Goal: Obtain resource: Download file/media

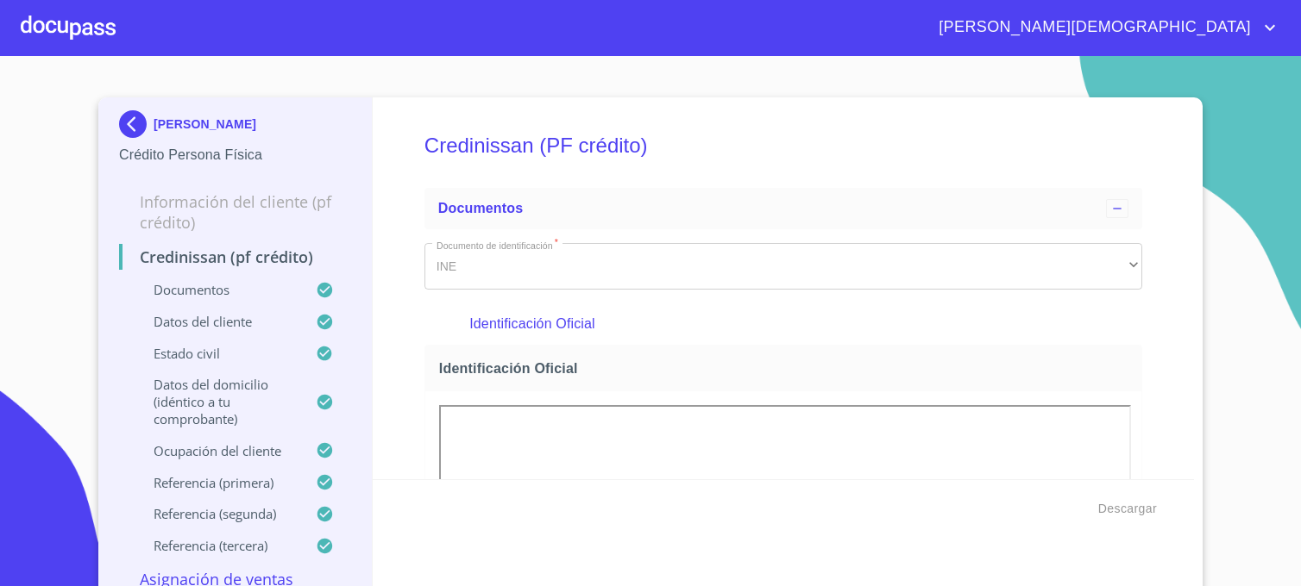
click at [133, 117] on img at bounding box center [136, 124] width 34 height 28
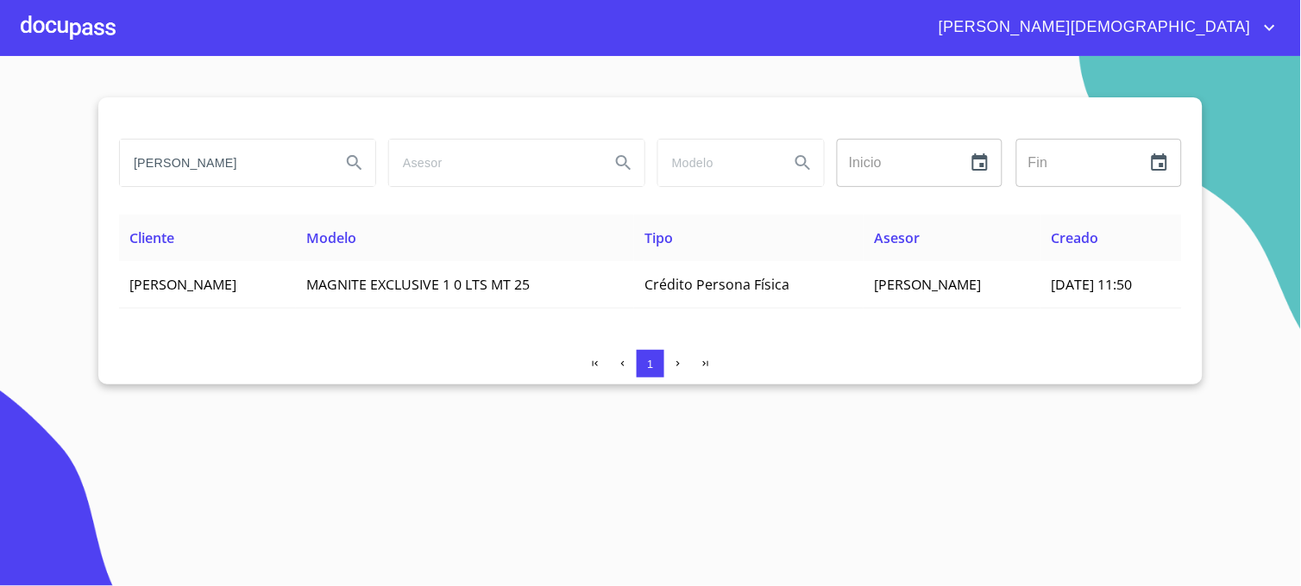
drag, startPoint x: 71, startPoint y: 173, endPoint x: 20, endPoint y: 174, distance: 50.9
click at [20, 174] on section "[PERSON_NAME] Inicio ​ Fin ​ Cliente Modelo Tipo Asesor Creado [PERSON_NAME] MA…" at bounding box center [650, 321] width 1301 height 530
type input "[PERSON_NAME]"
click at [357, 153] on icon "Search" at bounding box center [354, 163] width 21 height 21
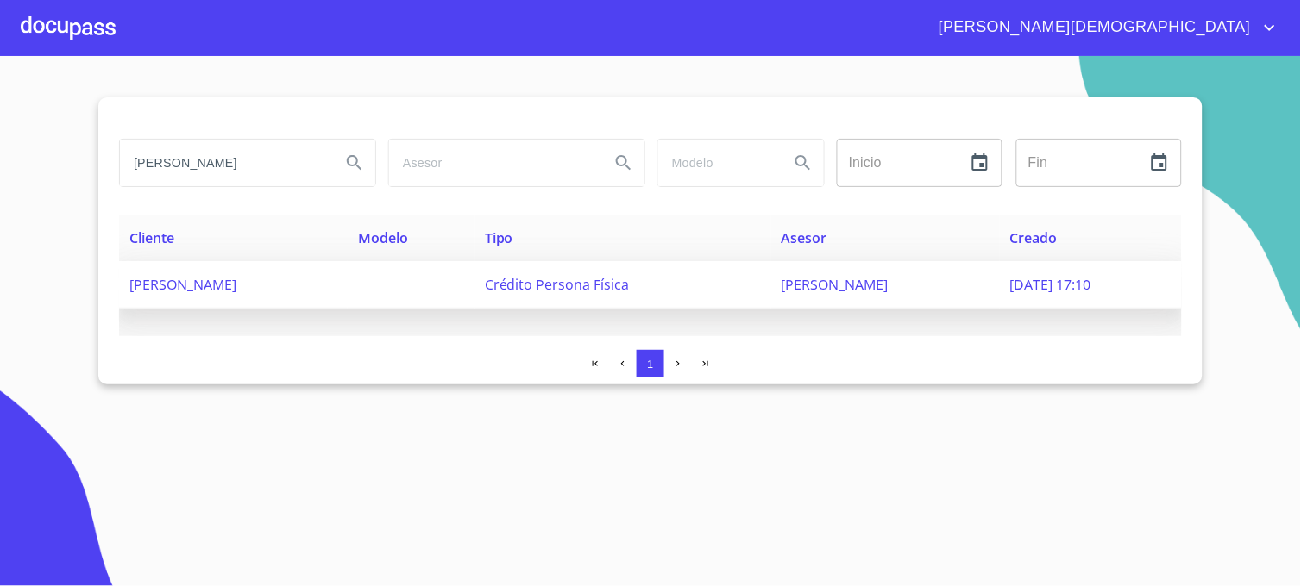
click at [888, 286] on span "[PERSON_NAME]" at bounding box center [834, 284] width 107 height 19
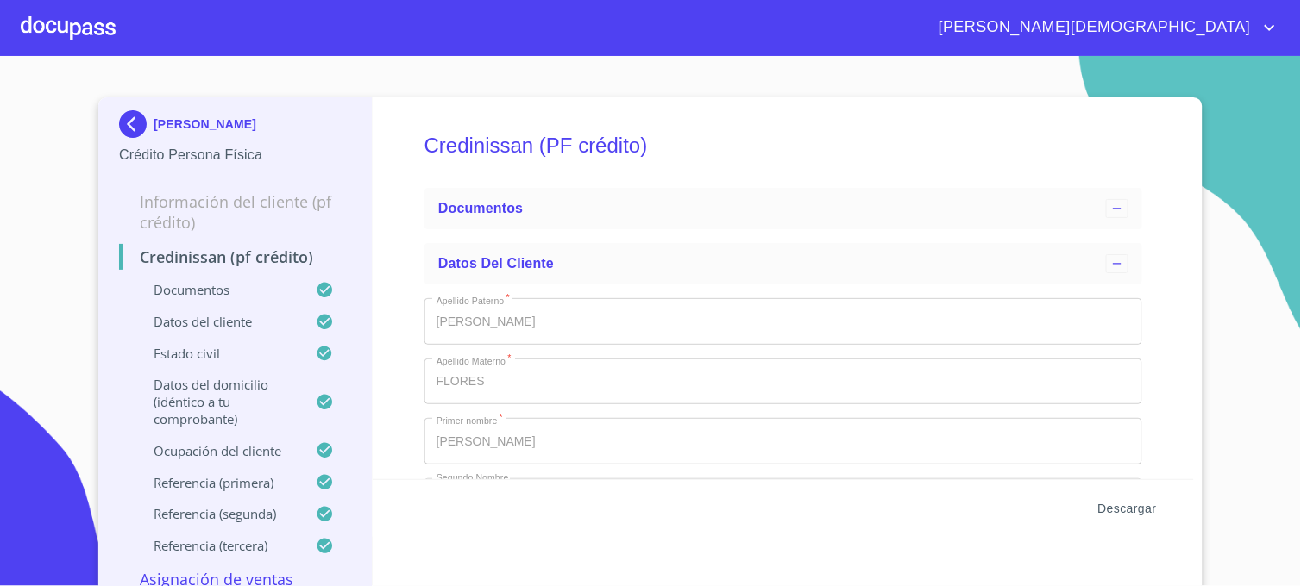
click at [1117, 507] on span "Descargar" at bounding box center [1127, 509] width 59 height 22
